Goal: Task Accomplishment & Management: Complete application form

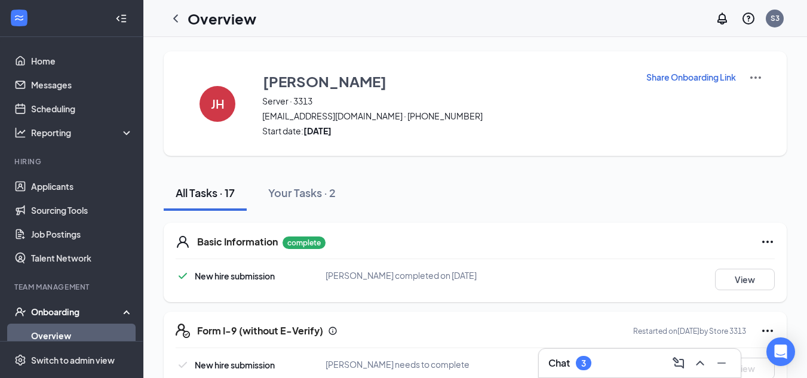
scroll to position [239, 0]
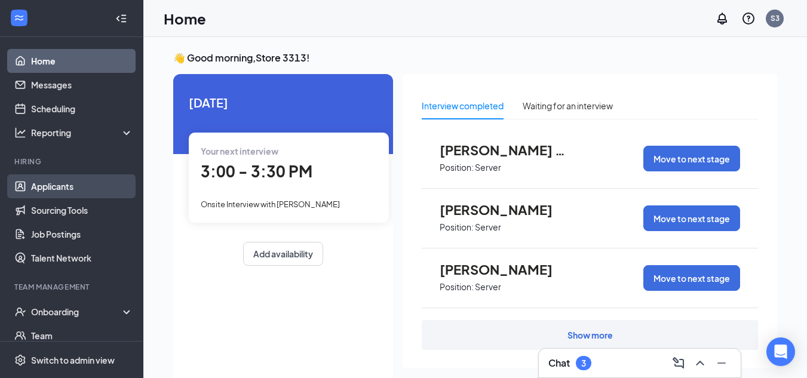
click at [82, 181] on link "Applicants" at bounding box center [82, 186] width 102 height 24
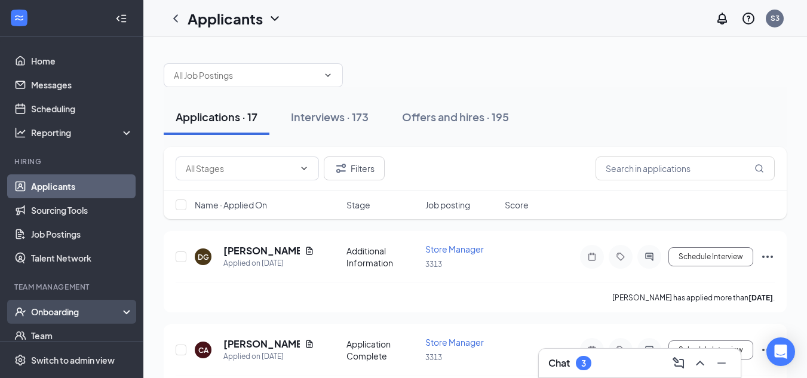
click at [97, 306] on div "Onboarding" at bounding box center [77, 312] width 92 height 12
click at [117, 309] on div "Onboarding" at bounding box center [71, 312] width 143 height 24
click at [115, 311] on div "Onboarding" at bounding box center [71, 312] width 143 height 24
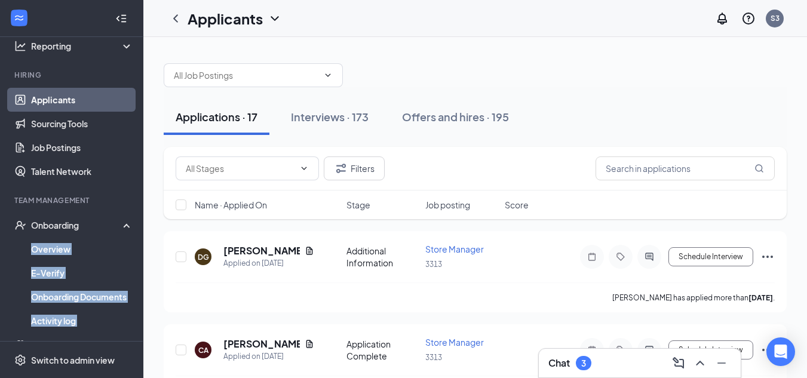
scroll to position [179, 0]
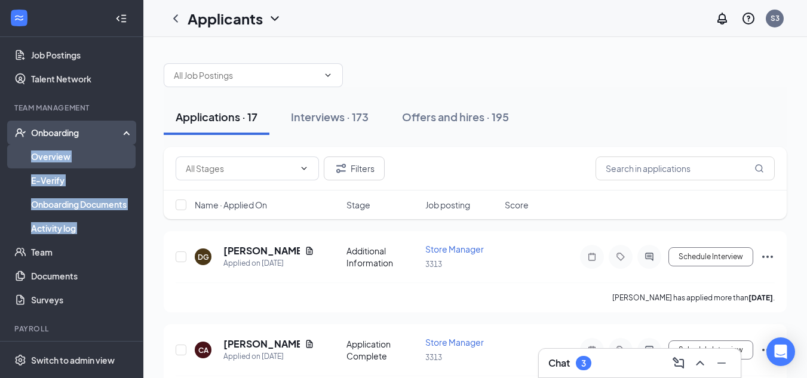
click at [51, 160] on link "Overview" at bounding box center [82, 157] width 102 height 24
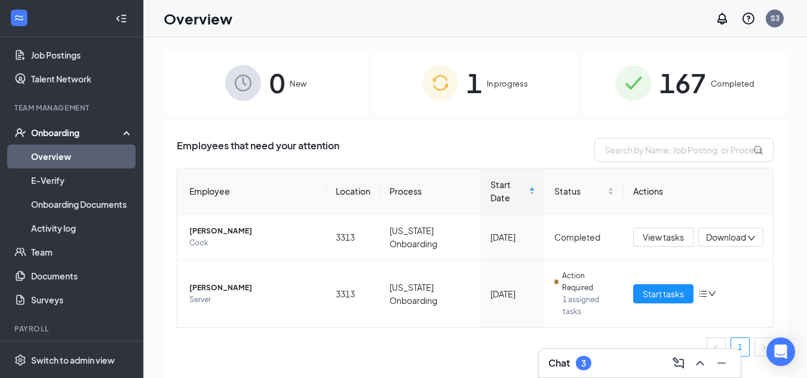
click at [501, 94] on div "1 In progress" at bounding box center [475, 82] width 204 height 63
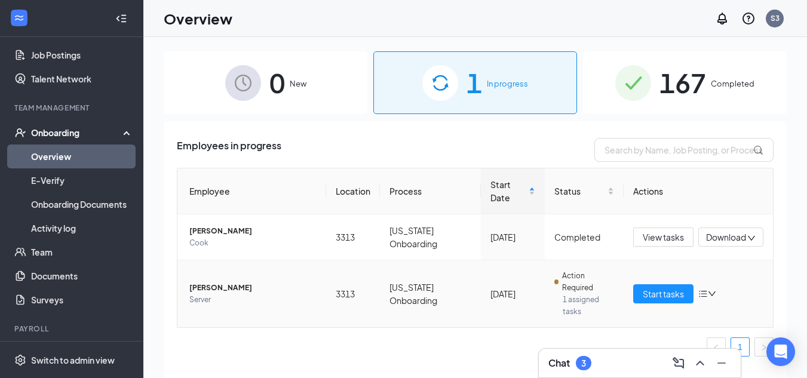
click at [605, 292] on span "Action Required" at bounding box center [588, 282] width 52 height 24
click at [648, 286] on button "Start tasks" at bounding box center [663, 293] width 60 height 19
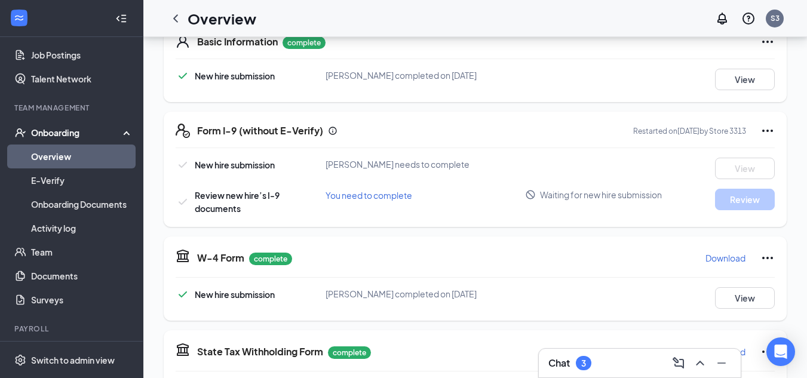
scroll to position [179, 0]
